Goal: Transaction & Acquisition: Purchase product/service

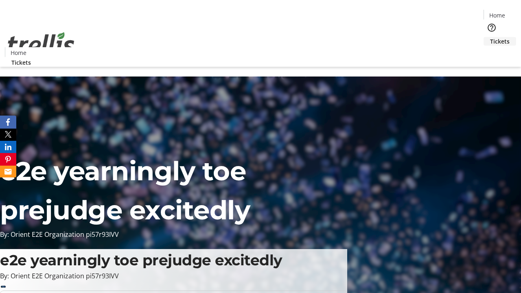
click at [490, 37] on span "Tickets" at bounding box center [500, 41] width 20 height 9
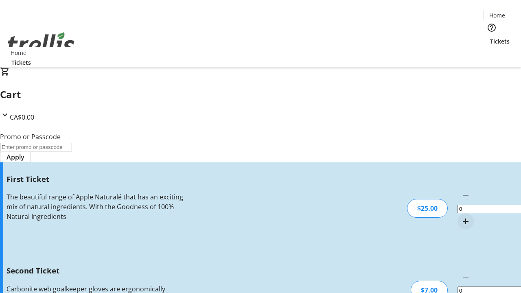
click at [460, 216] on mat-icon "Increment by one" at bounding box center [465, 221] width 10 height 10
type input "1"
type input "2"
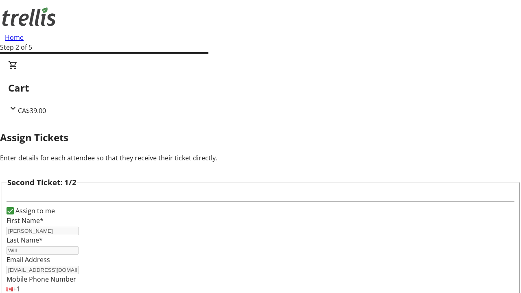
type input "August"
type input "[PERSON_NAME]"
type input "[EMAIL_ADDRESS][DOMAIN_NAME]"
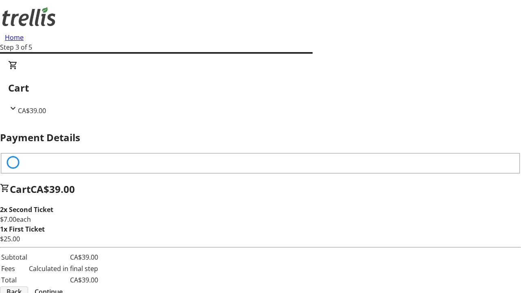
click at [22, 287] on span "Back" at bounding box center [14, 292] width 15 height 10
